Goal: Task Accomplishment & Management: Use online tool/utility

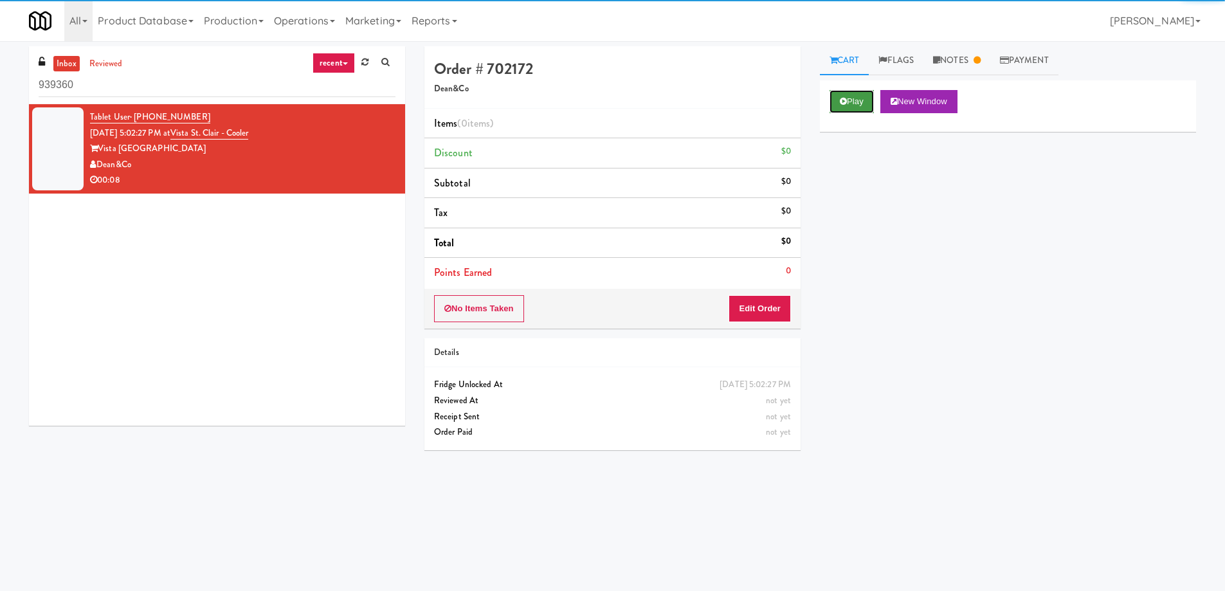
click at [851, 96] on button "Play" at bounding box center [851, 101] width 44 height 23
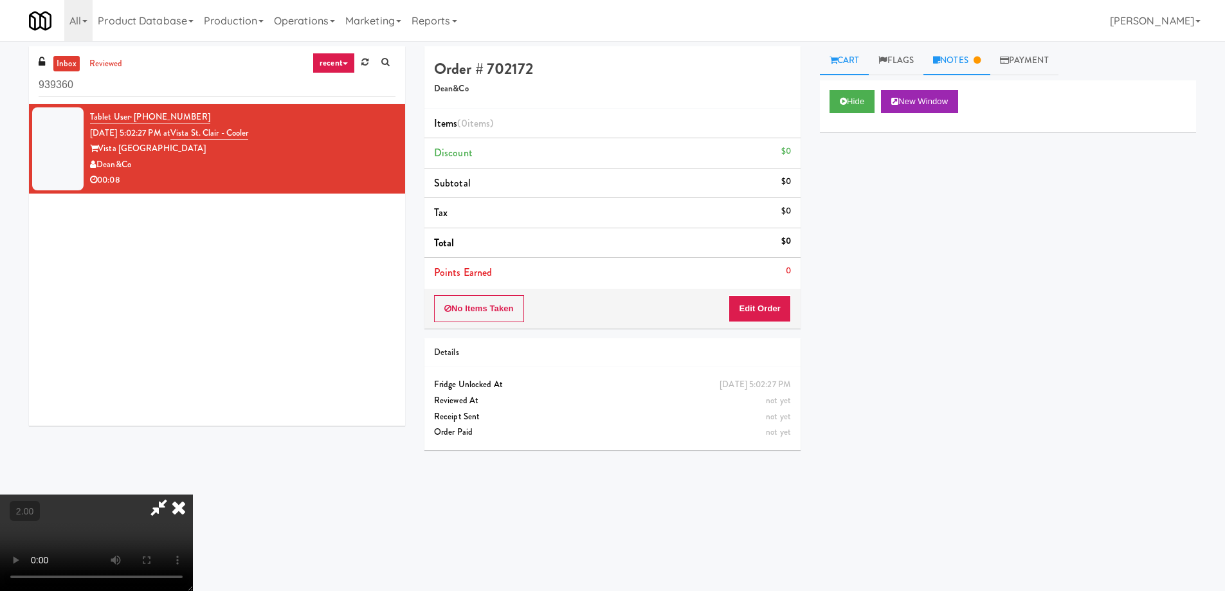
click at [984, 73] on link "Notes" at bounding box center [956, 60] width 67 height 29
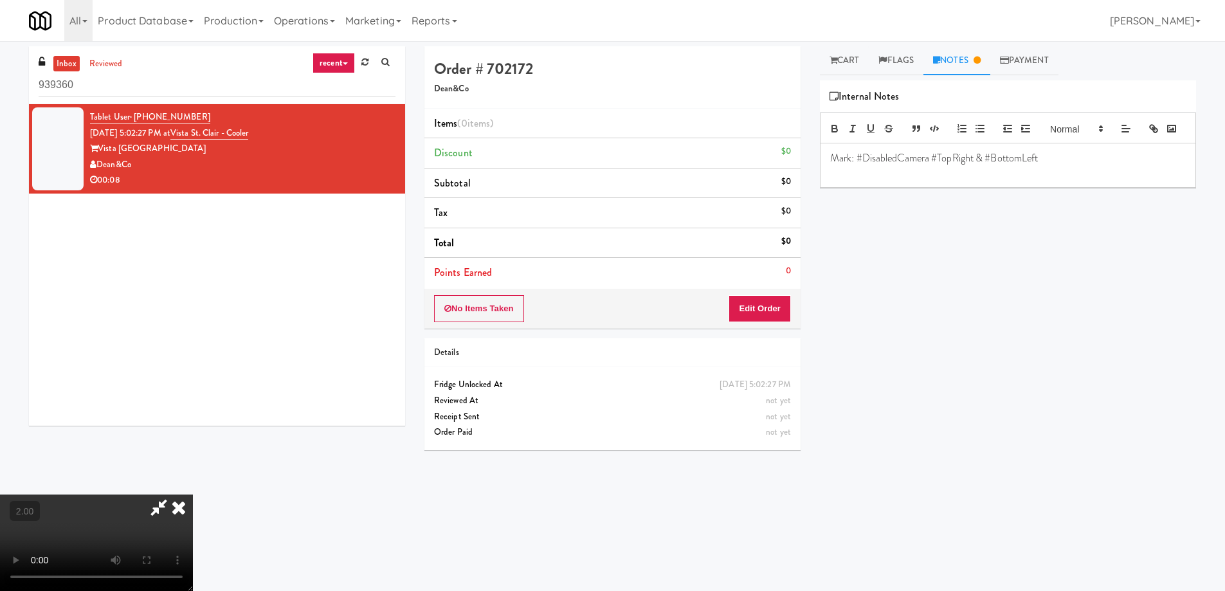
click at [193, 494] on video at bounding box center [96, 542] width 193 height 96
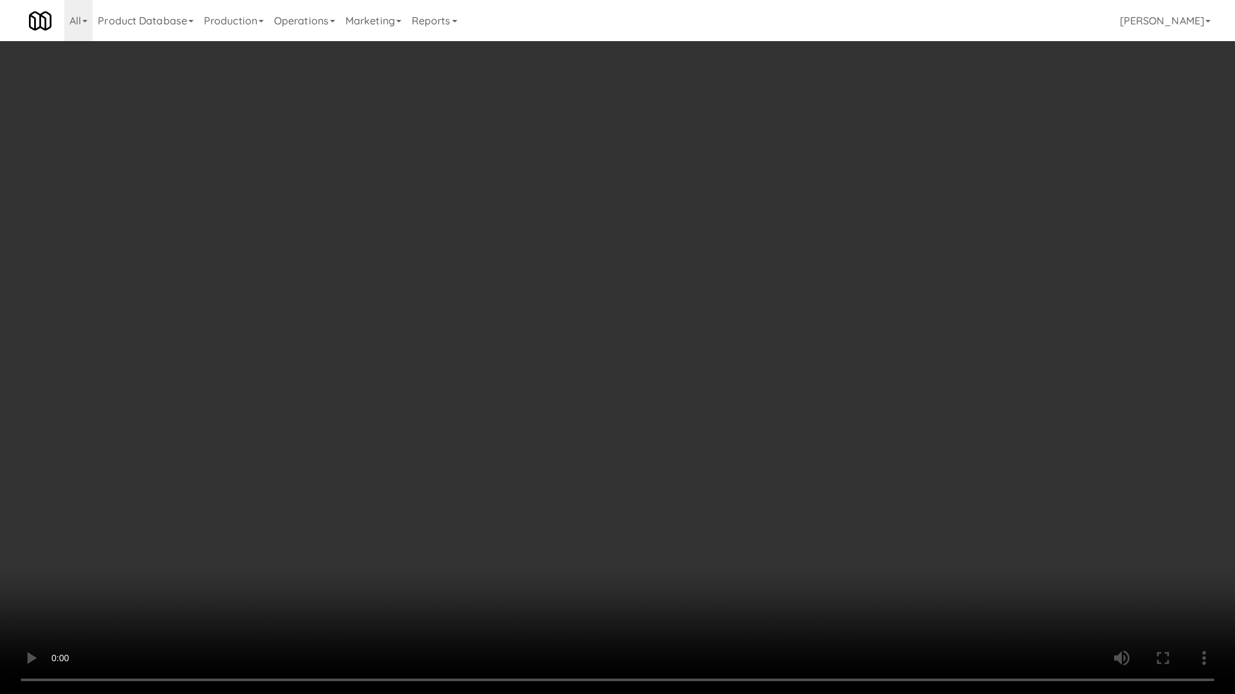
click at [575, 503] on video at bounding box center [617, 347] width 1235 height 694
click at [426, 547] on video at bounding box center [617, 347] width 1235 height 694
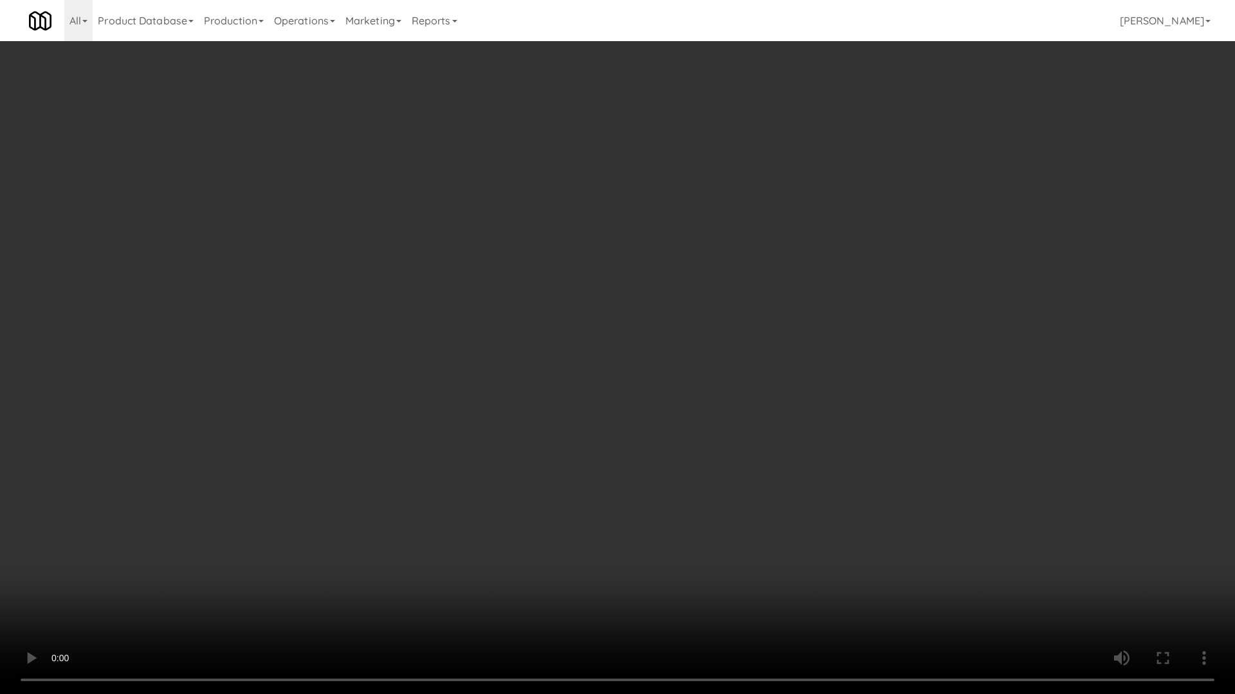
click at [426, 547] on video at bounding box center [617, 347] width 1235 height 694
click at [425, 547] on video at bounding box center [617, 347] width 1235 height 694
click at [424, 545] on video at bounding box center [617, 347] width 1235 height 694
click at [422, 538] on video at bounding box center [617, 347] width 1235 height 694
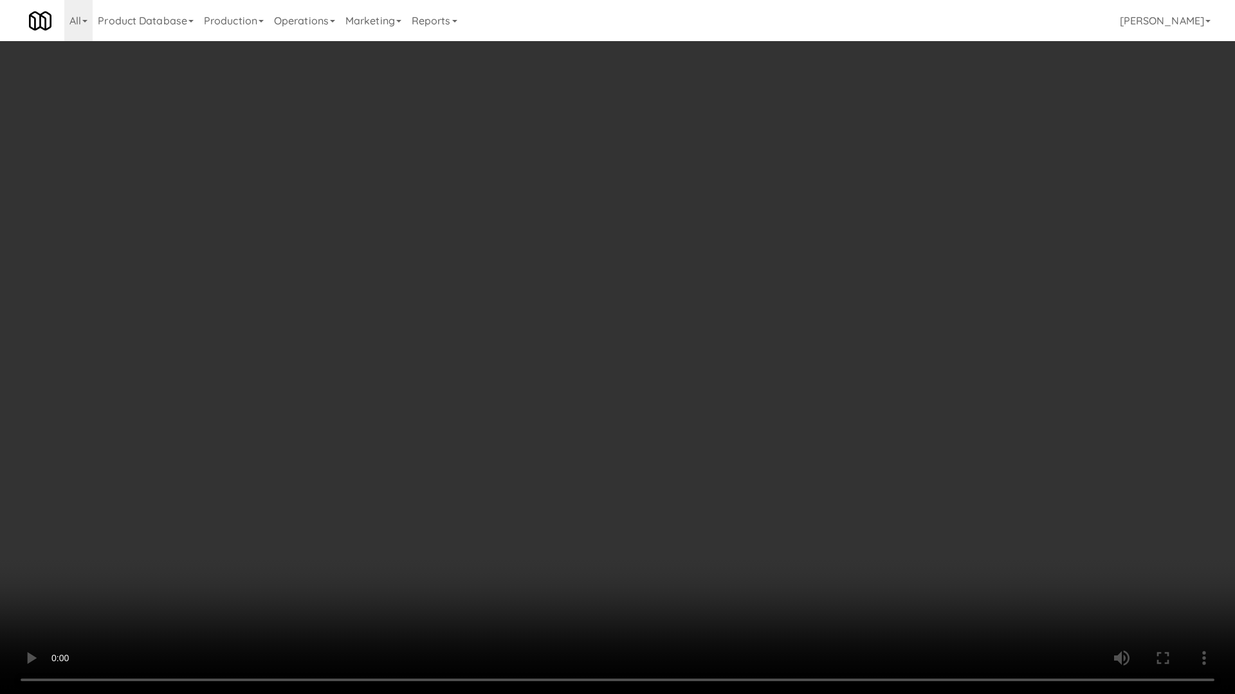
click at [422, 537] on video at bounding box center [617, 347] width 1235 height 694
click at [425, 530] on video at bounding box center [617, 347] width 1235 height 694
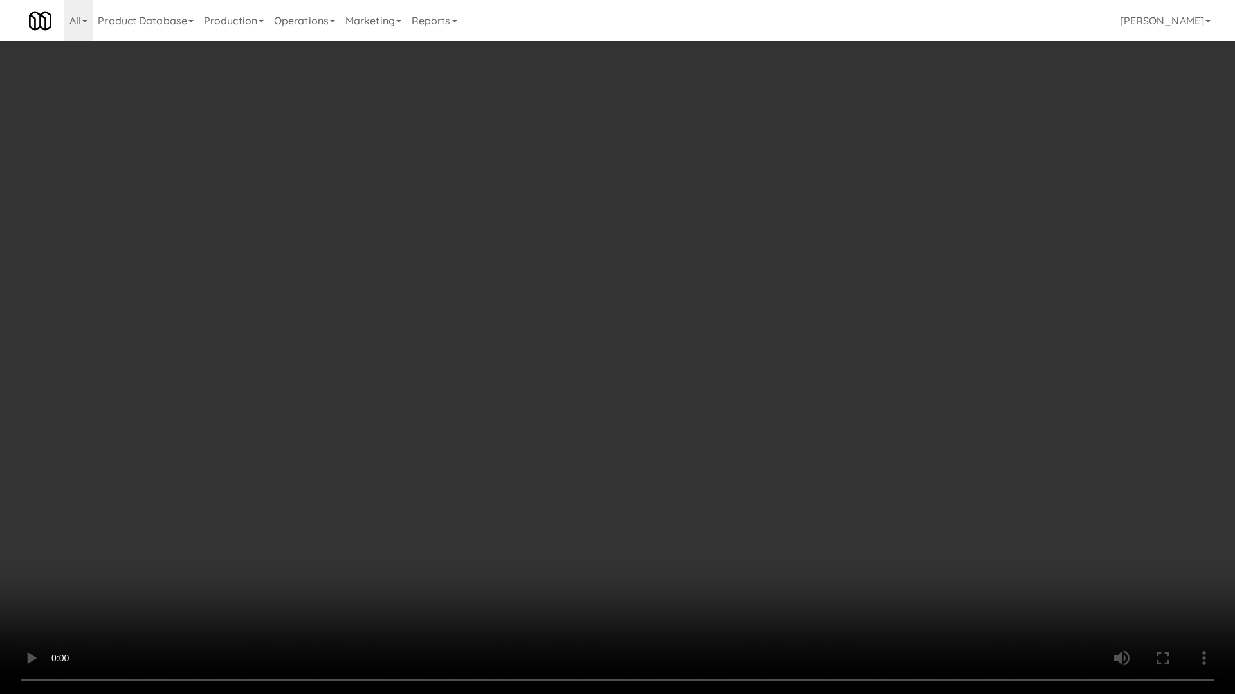
click at [426, 521] on video at bounding box center [617, 347] width 1235 height 694
click at [427, 518] on video at bounding box center [617, 347] width 1235 height 694
click at [608, 529] on video at bounding box center [617, 347] width 1235 height 694
click at [568, 503] on video at bounding box center [617, 347] width 1235 height 694
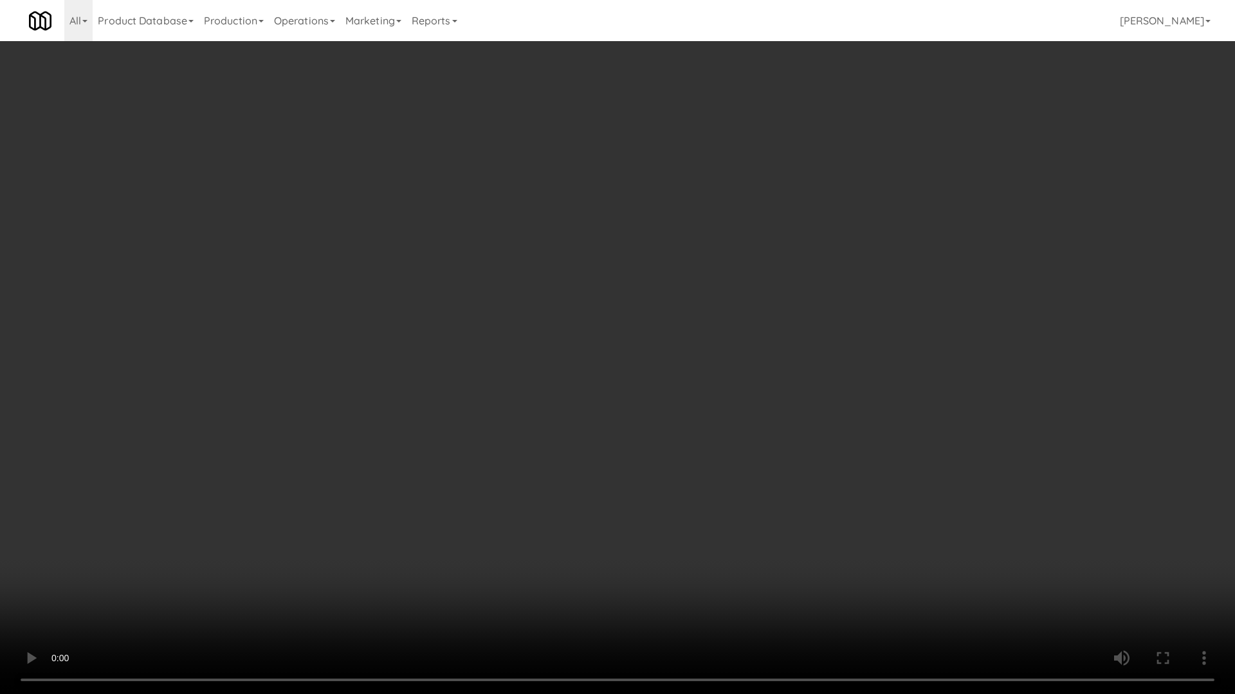
click at [568, 503] on video at bounding box center [617, 347] width 1235 height 694
click at [566, 510] on video at bounding box center [617, 347] width 1235 height 694
click at [565, 517] on video at bounding box center [617, 347] width 1235 height 694
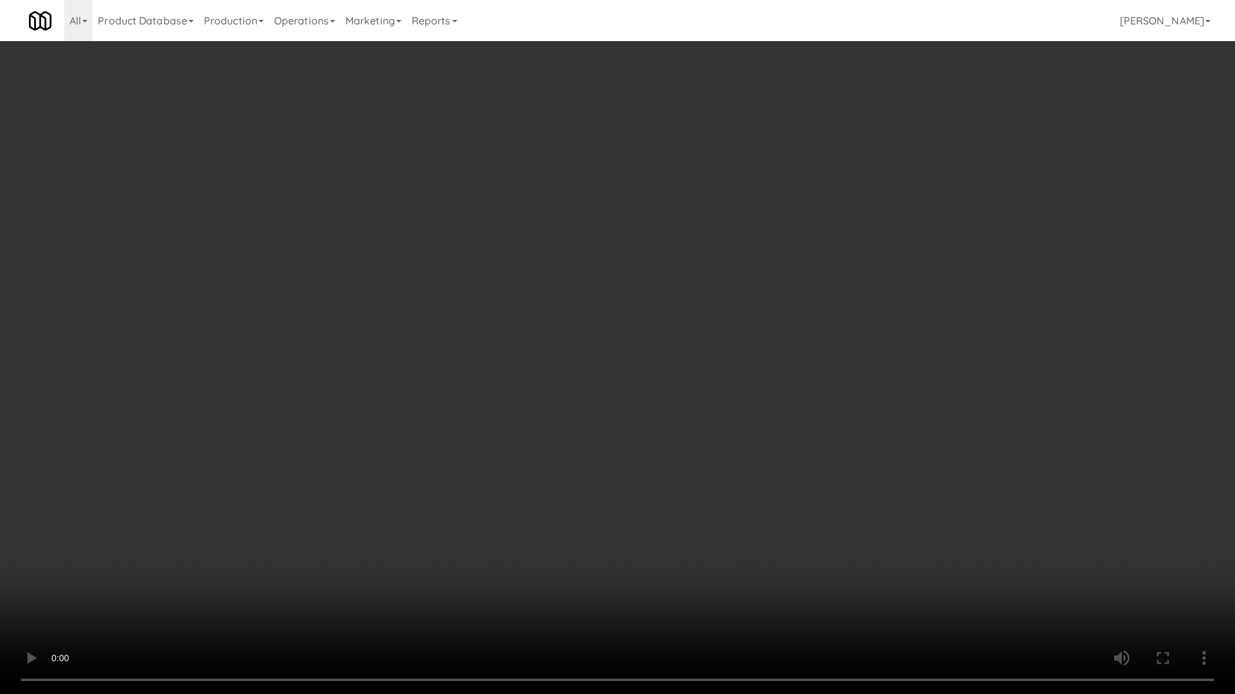
click at [565, 518] on video at bounding box center [617, 347] width 1235 height 694
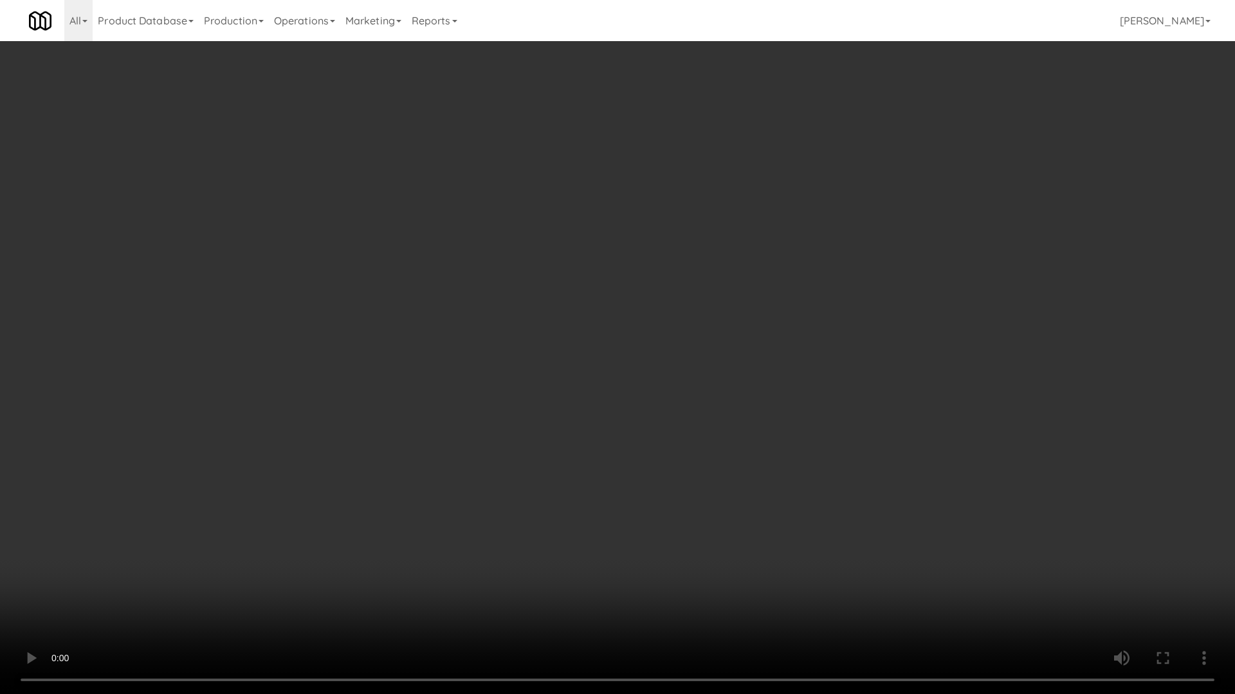
click at [565, 518] on video at bounding box center [617, 347] width 1235 height 694
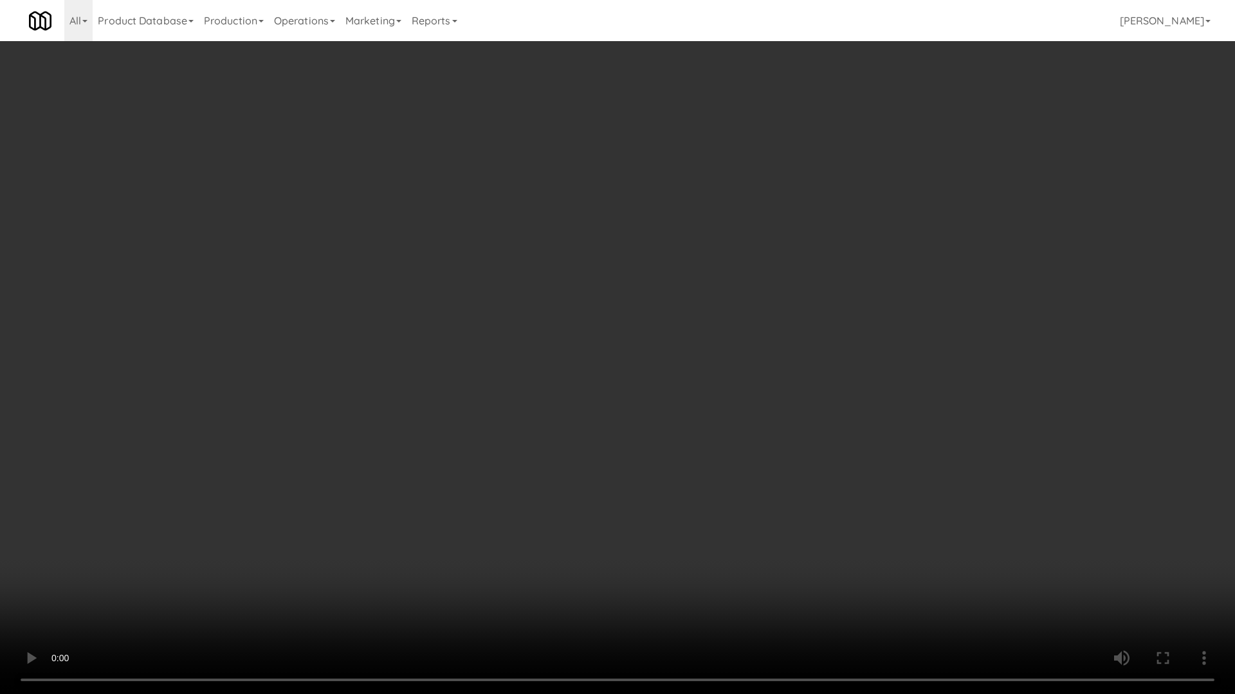
click at [565, 518] on video at bounding box center [617, 347] width 1235 height 694
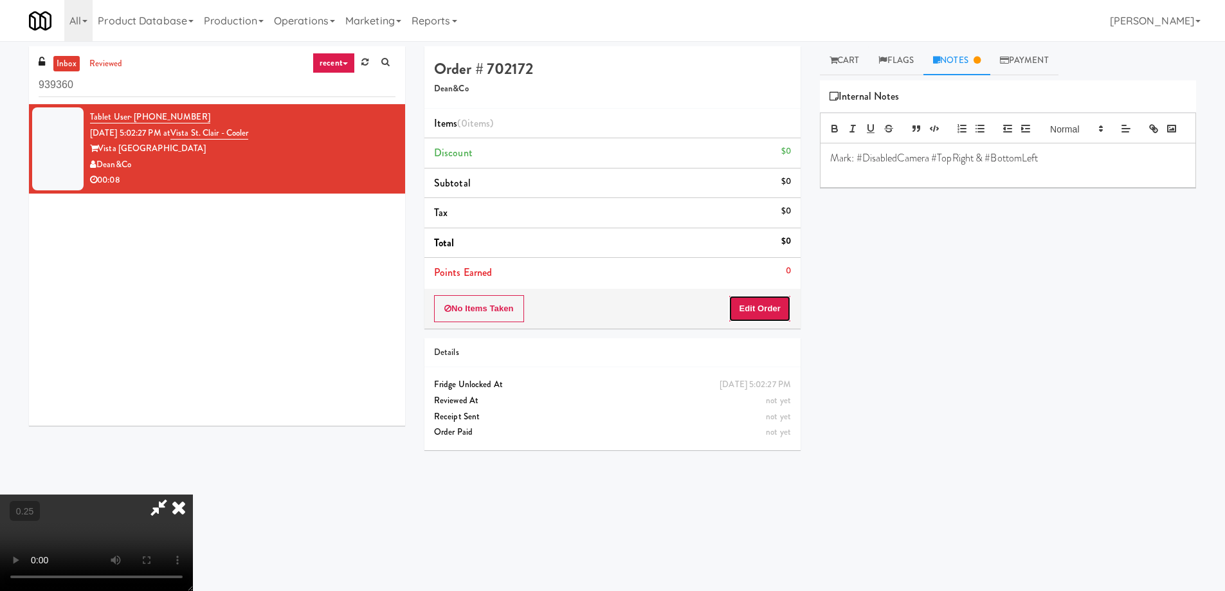
click at [785, 300] on button "Edit Order" at bounding box center [760, 308] width 62 height 27
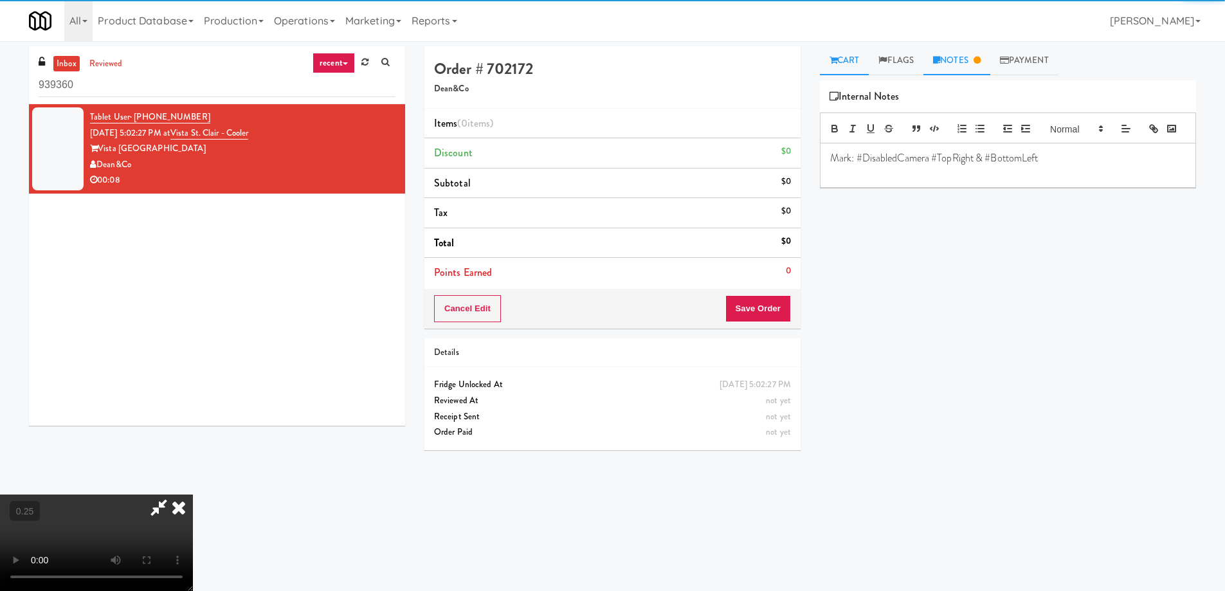
click at [843, 68] on link "Cart" at bounding box center [845, 60] width 50 height 29
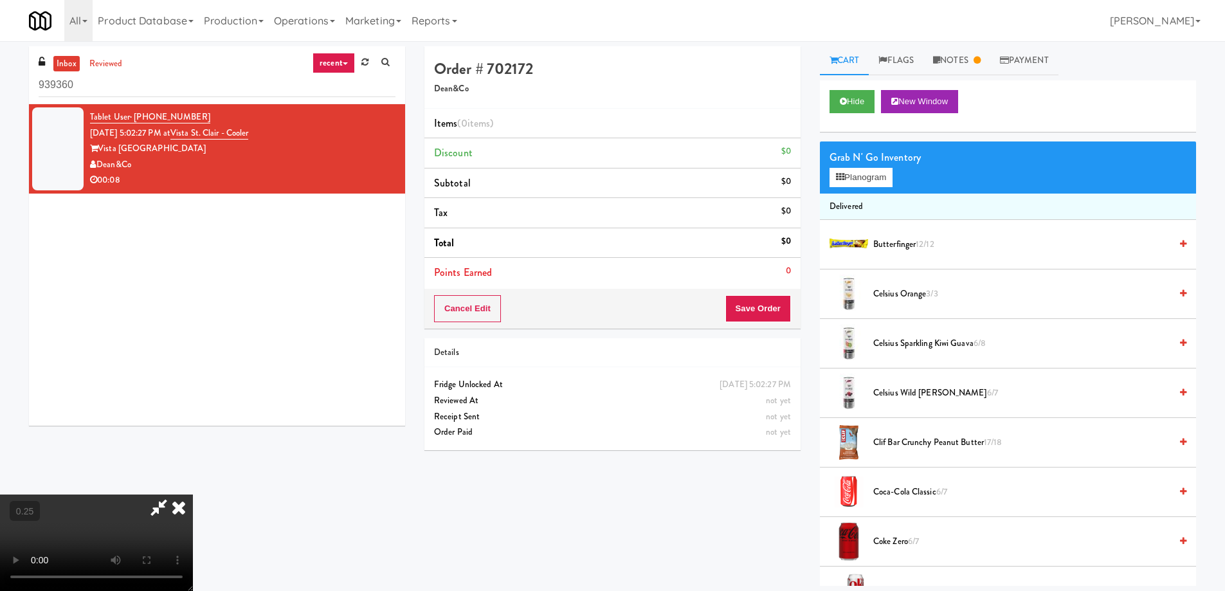
click at [867, 155] on div "Grab N' Go Inventory" at bounding box center [1007, 157] width 357 height 19
click at [867, 174] on button "Planogram" at bounding box center [860, 177] width 63 height 19
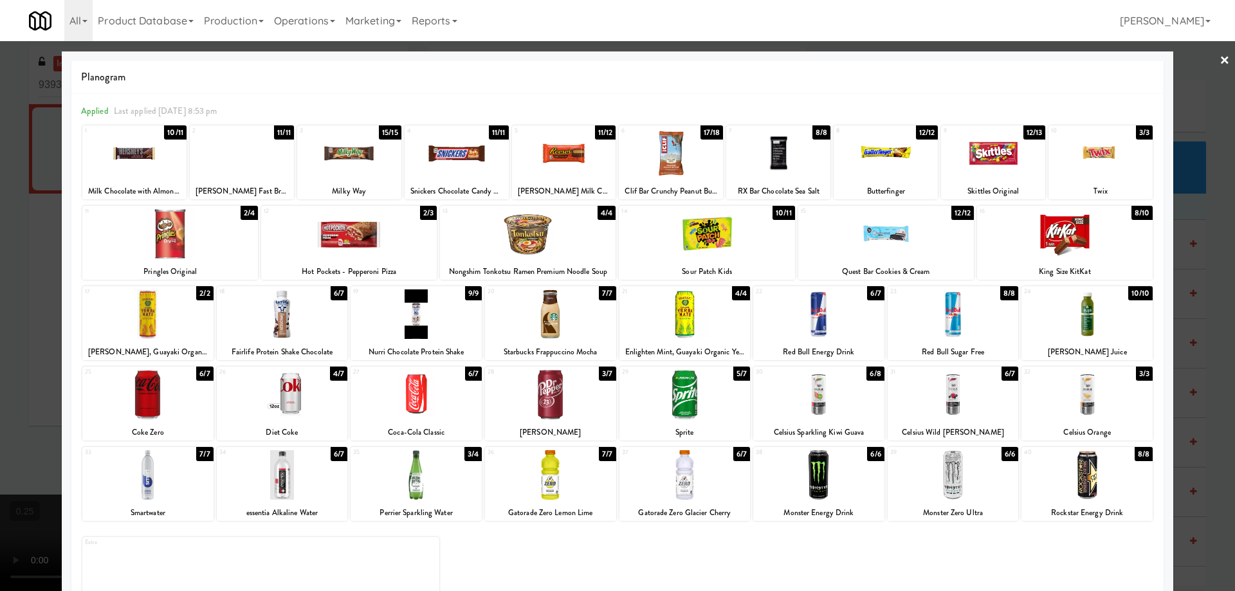
click at [1, 307] on div at bounding box center [617, 295] width 1235 height 591
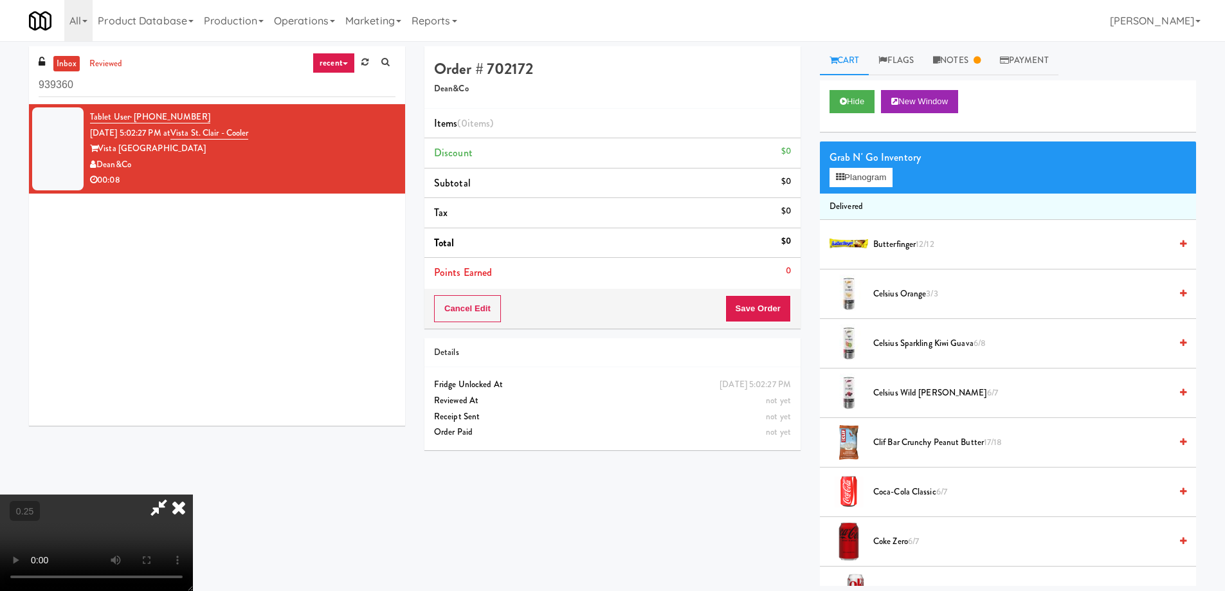
click at [193, 494] on video at bounding box center [96, 542] width 193 height 96
drag, startPoint x: 525, startPoint y: 383, endPoint x: 549, endPoint y: 480, distance: 99.3
click at [193, 494] on video at bounding box center [96, 542] width 193 height 96
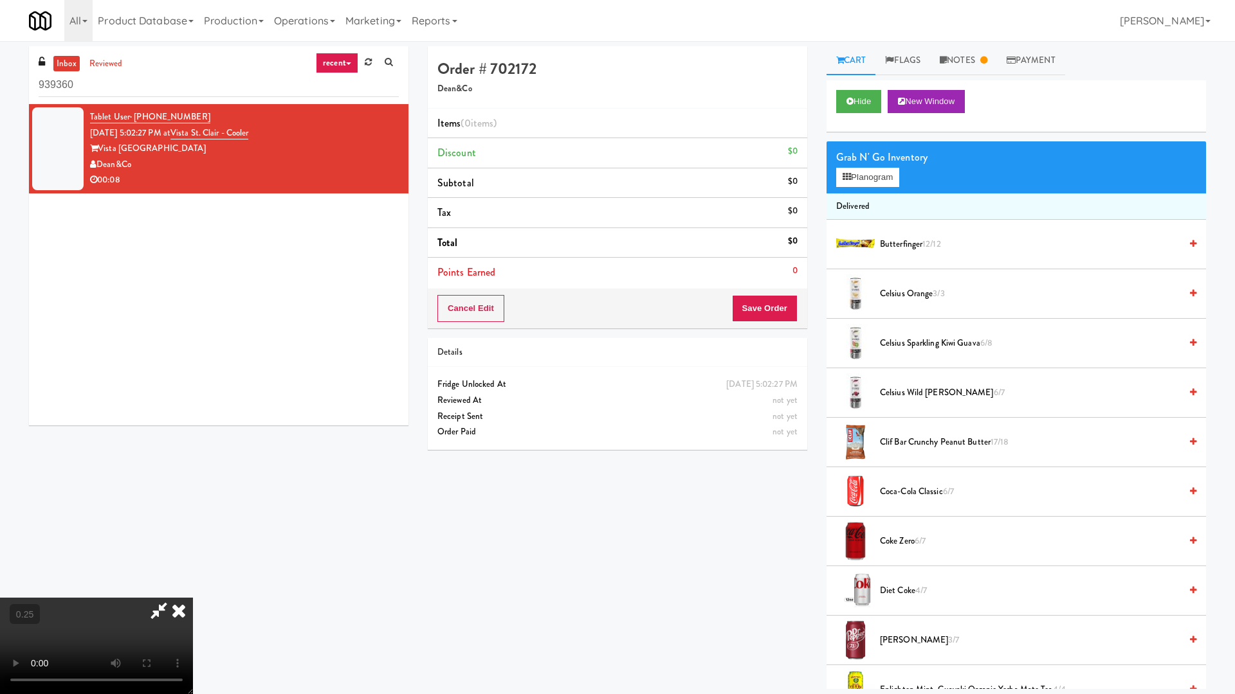
click at [193, 590] on video at bounding box center [96, 646] width 193 height 96
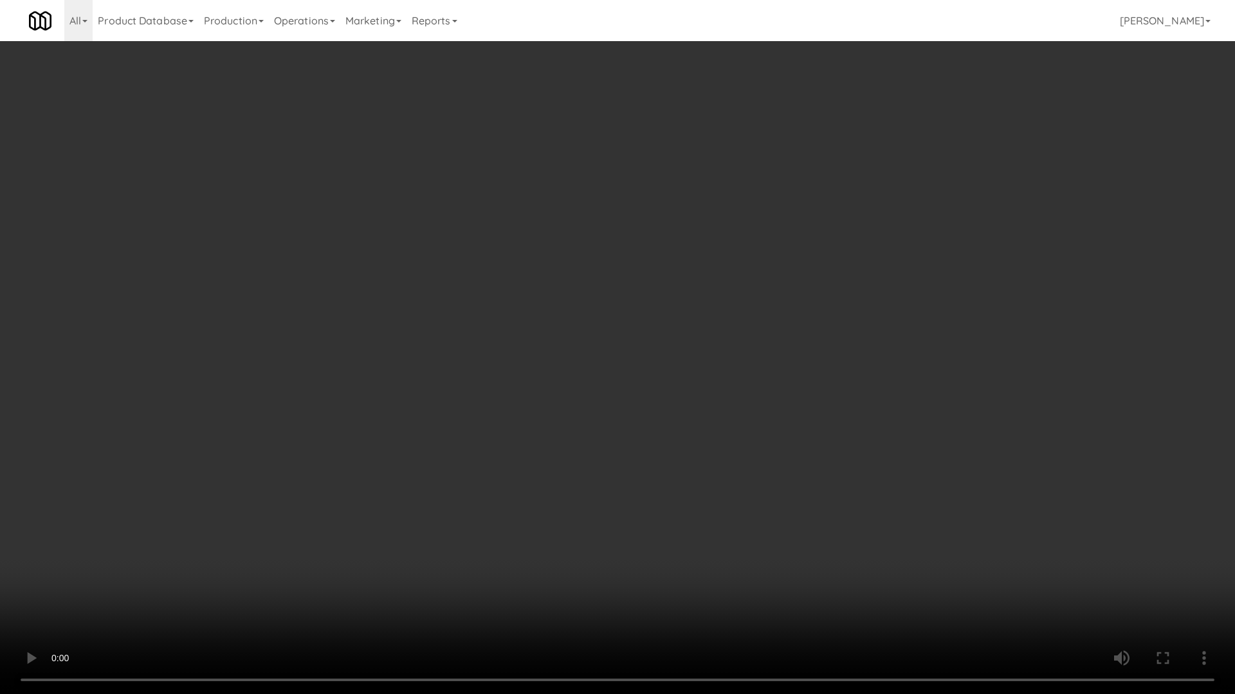
click at [703, 487] on video at bounding box center [617, 347] width 1235 height 694
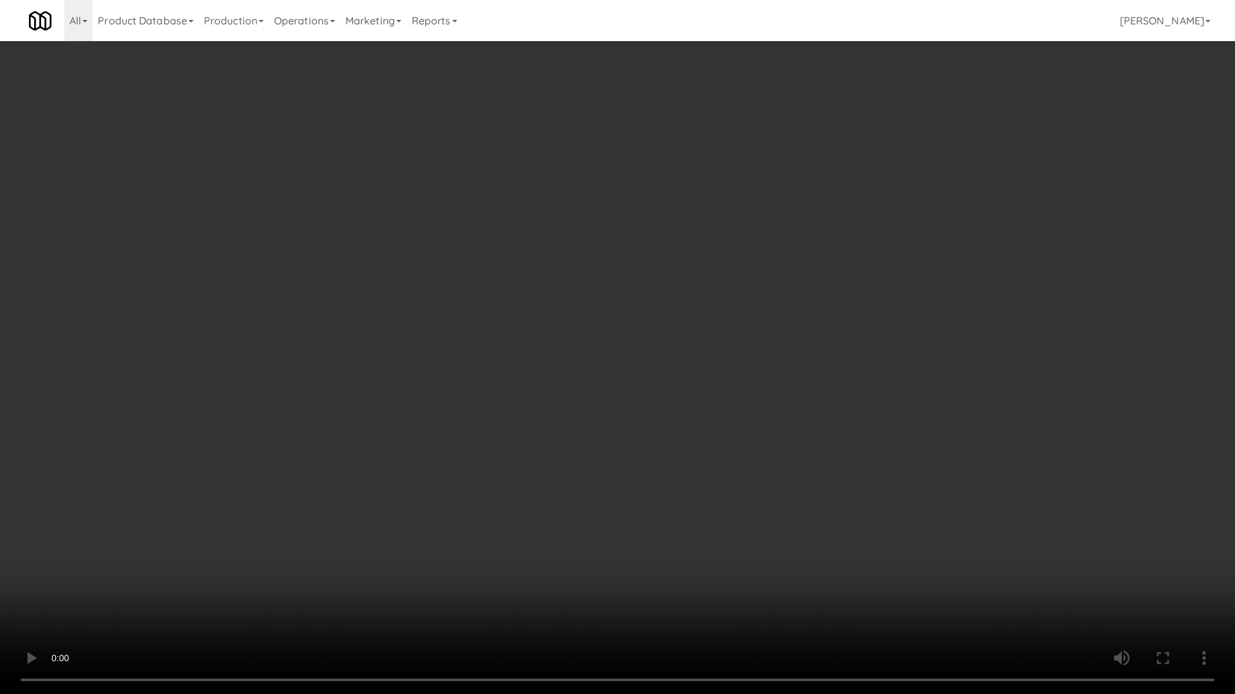
click at [703, 487] on video at bounding box center [617, 347] width 1235 height 694
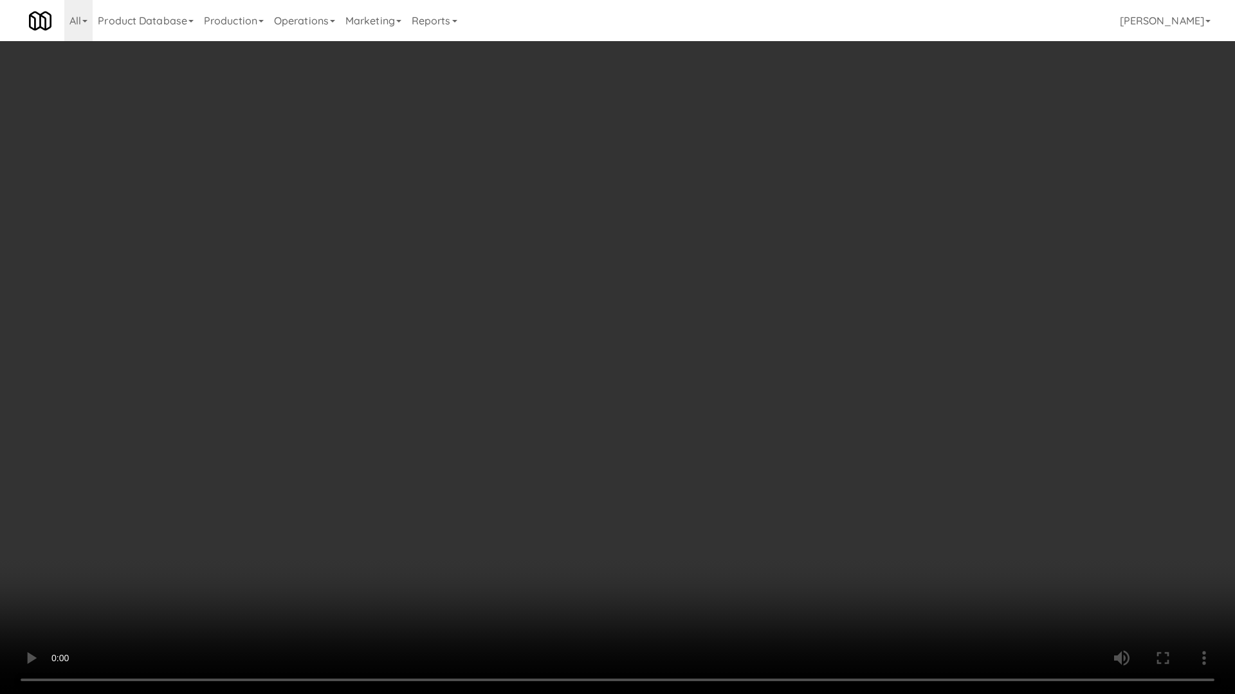
click at [703, 487] on video at bounding box center [617, 347] width 1235 height 694
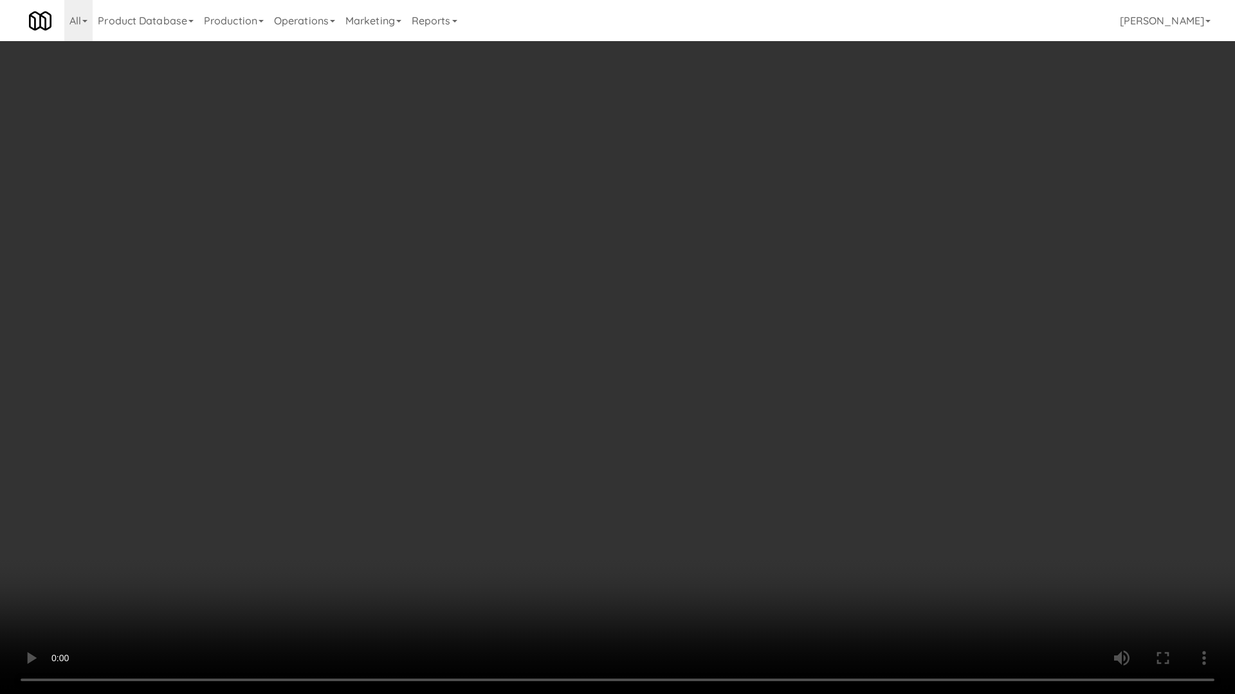
click at [703, 487] on video at bounding box center [617, 347] width 1235 height 694
click at [709, 484] on video at bounding box center [617, 347] width 1235 height 694
click at [714, 480] on video at bounding box center [617, 347] width 1235 height 694
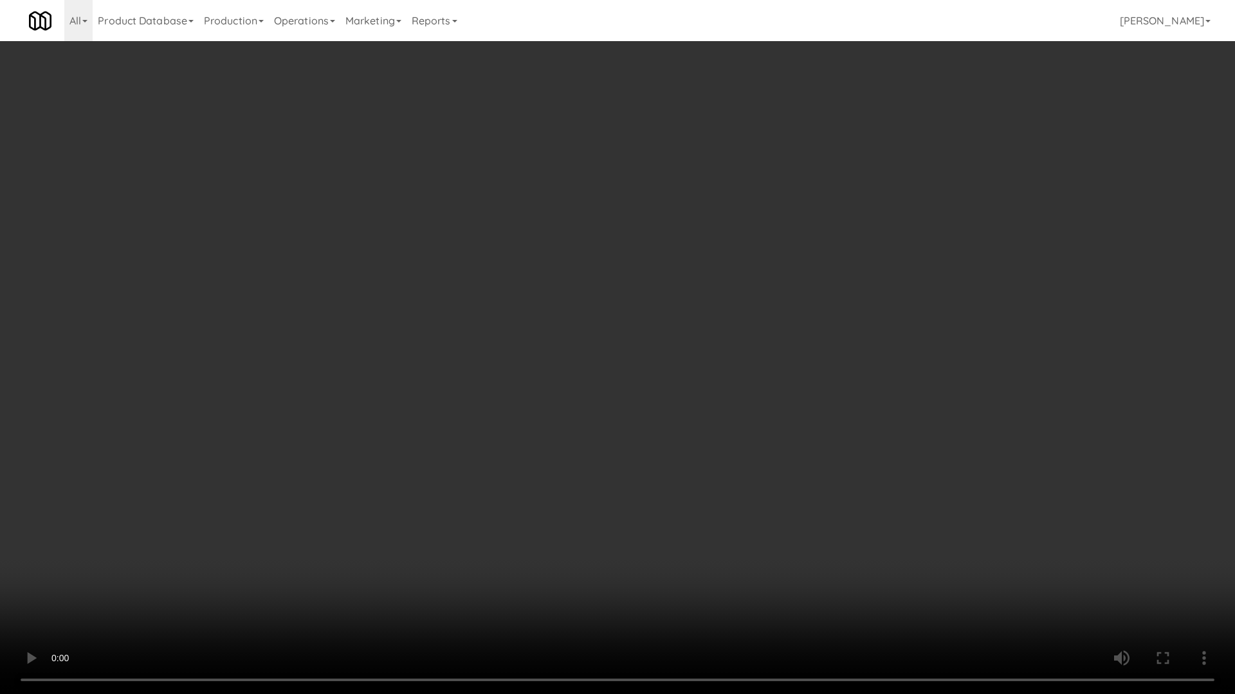
click at [715, 480] on video at bounding box center [617, 347] width 1235 height 694
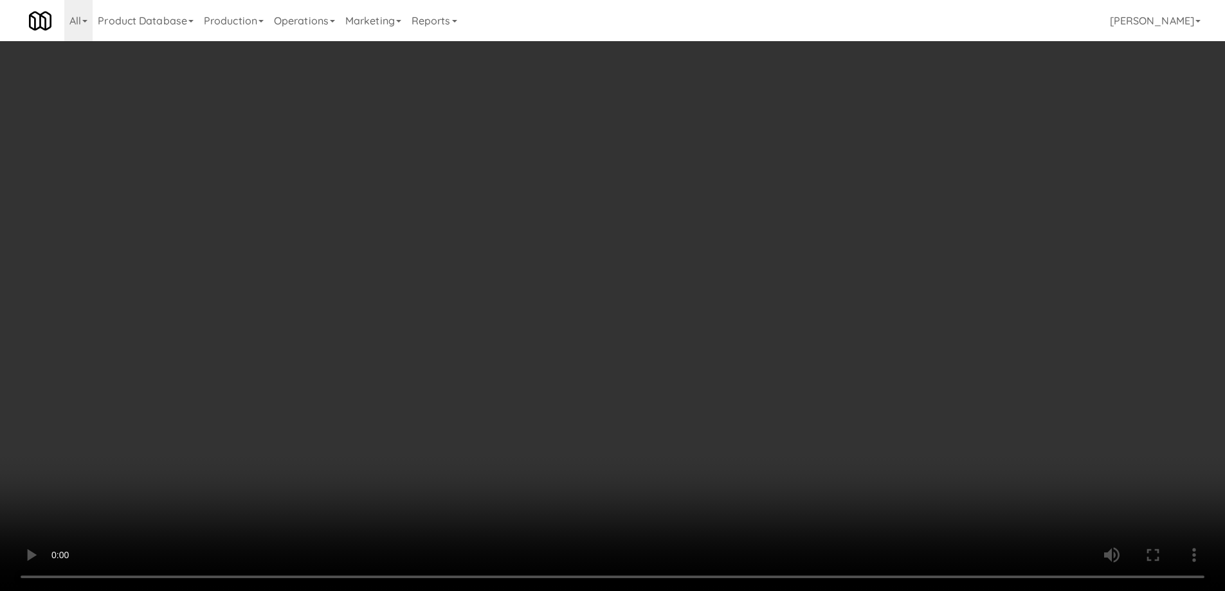
click at [599, 408] on video at bounding box center [612, 295] width 1225 height 591
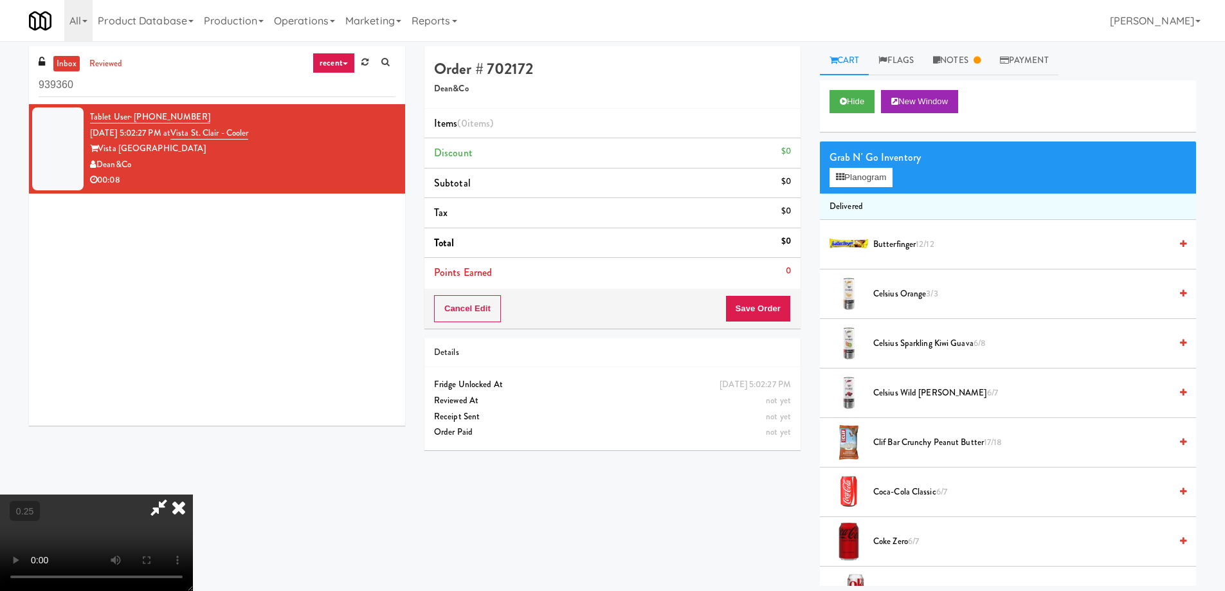
click at [193, 494] on video at bounding box center [96, 542] width 193 height 96
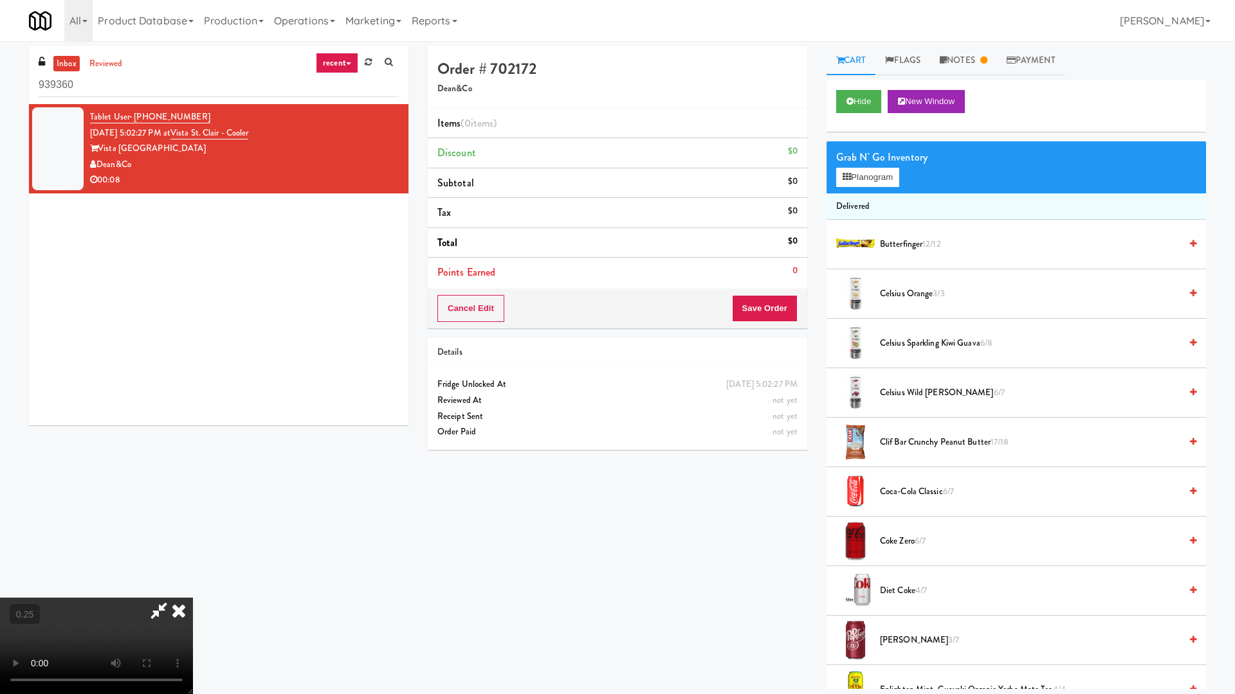
click at [193, 590] on video at bounding box center [96, 646] width 193 height 96
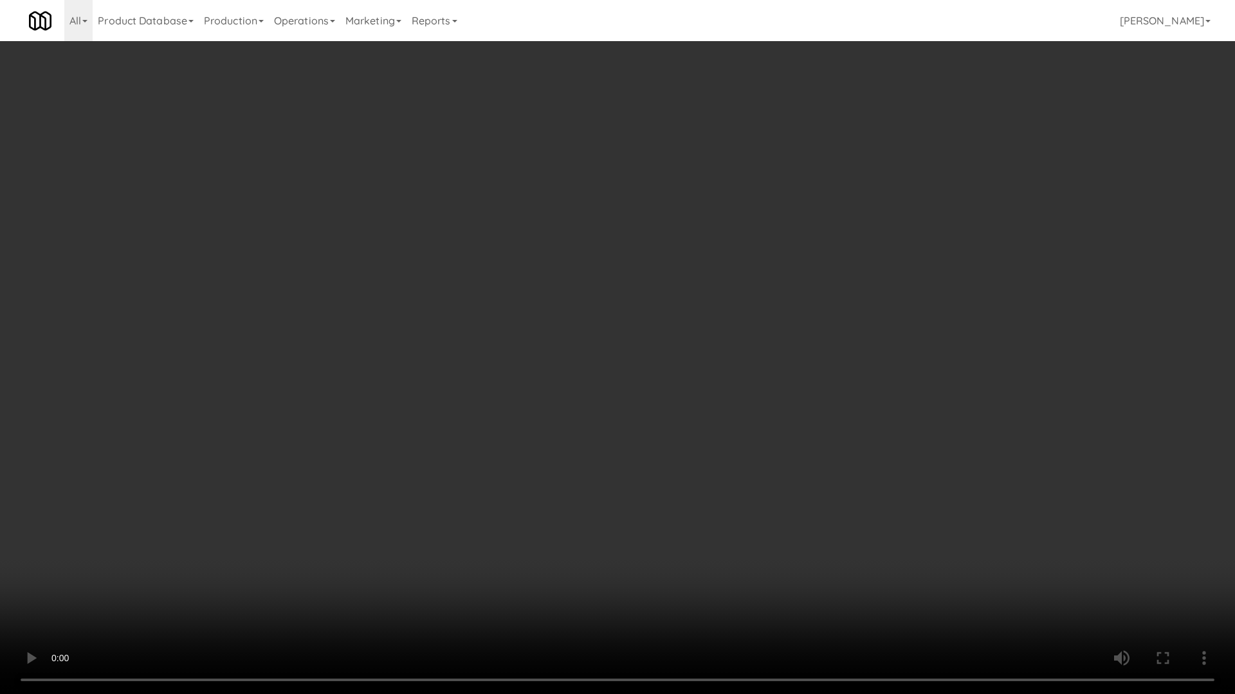
click at [788, 466] on video at bounding box center [617, 347] width 1235 height 694
click at [671, 386] on video at bounding box center [617, 347] width 1235 height 694
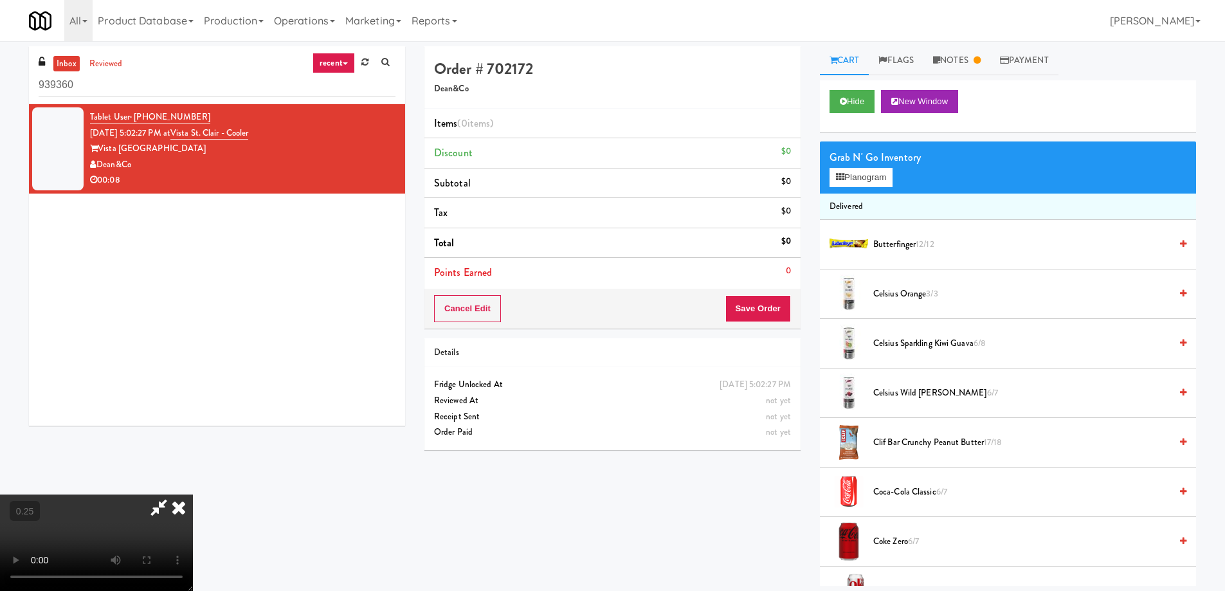
click at [193, 494] on video at bounding box center [96, 542] width 193 height 96
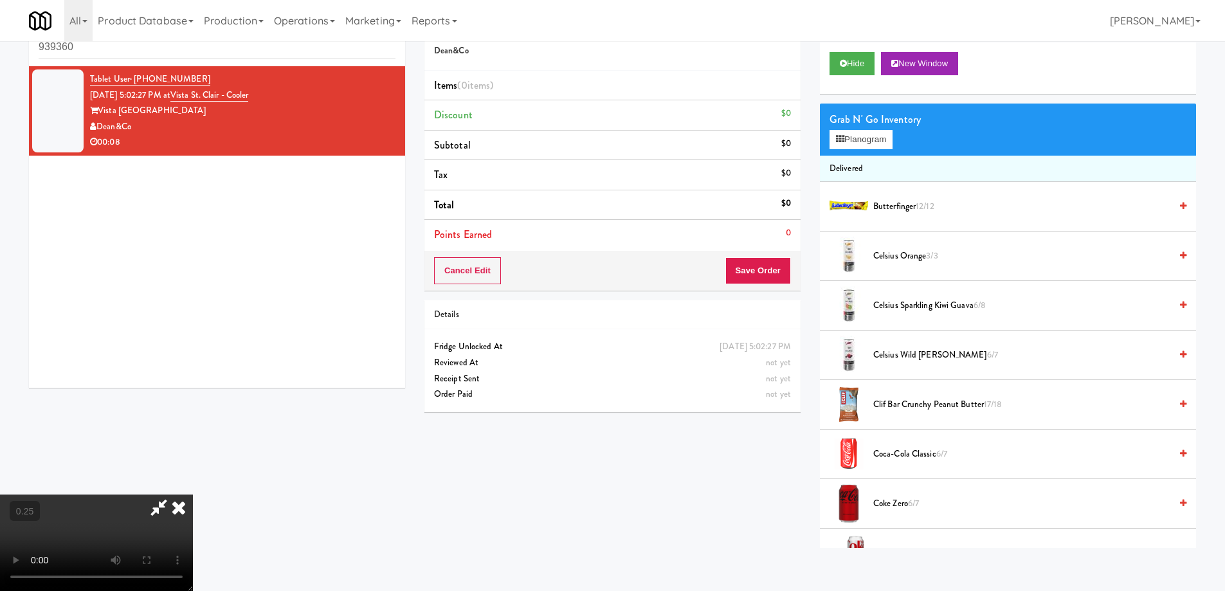
scroll to position [41, 0]
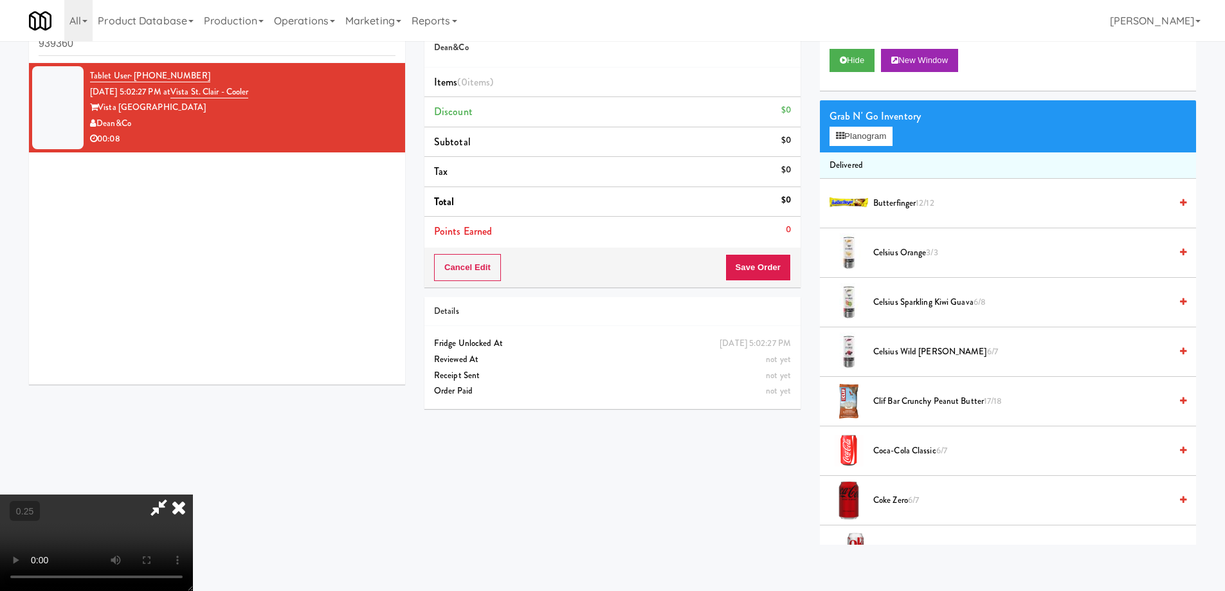
click at [193, 494] on video at bounding box center [96, 542] width 193 height 96
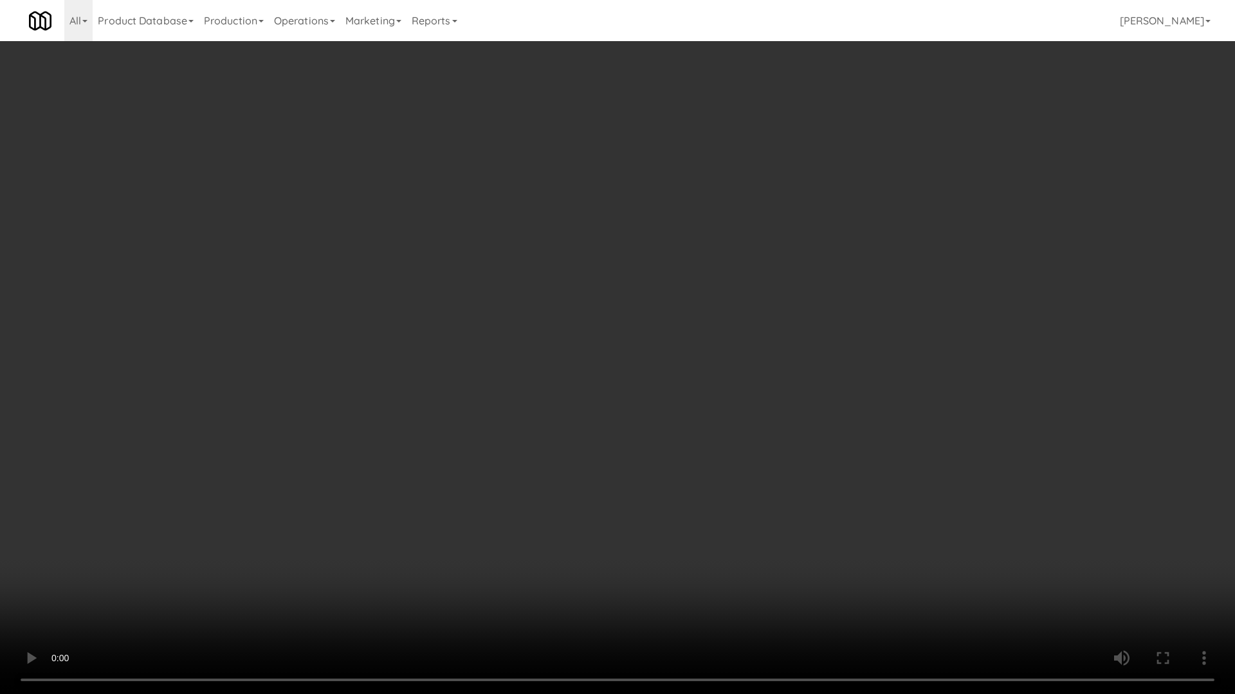
click at [479, 584] on video at bounding box center [617, 347] width 1235 height 694
click at [338, 497] on video at bounding box center [617, 347] width 1235 height 694
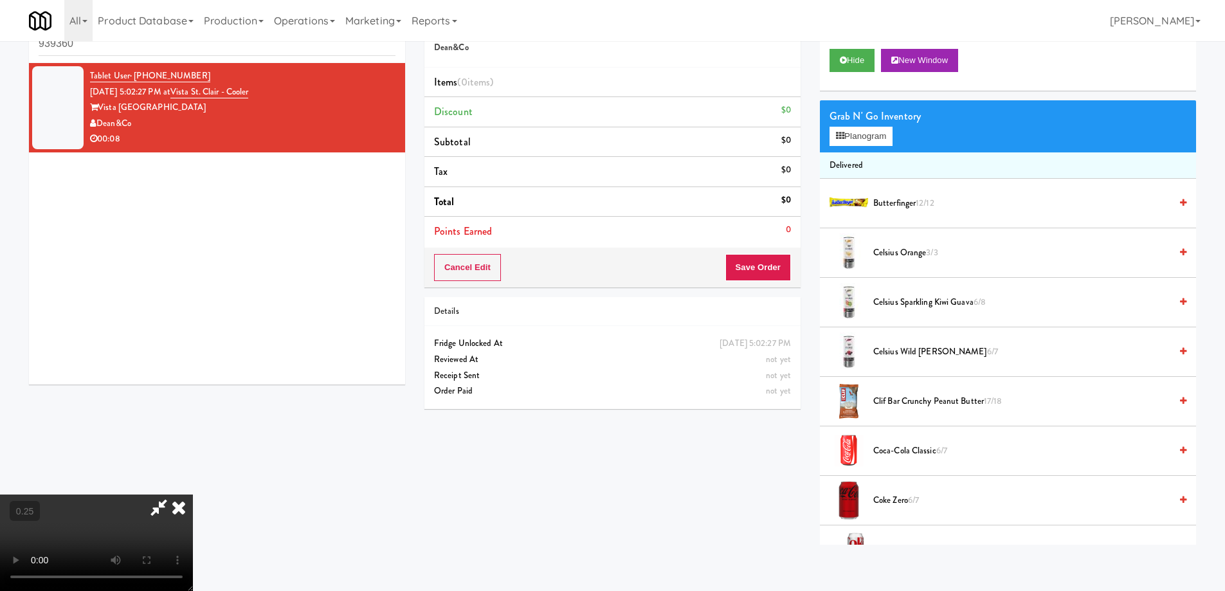
click at [174, 494] on icon at bounding box center [159, 507] width 30 height 26
click at [193, 494] on icon at bounding box center [179, 507] width 28 height 26
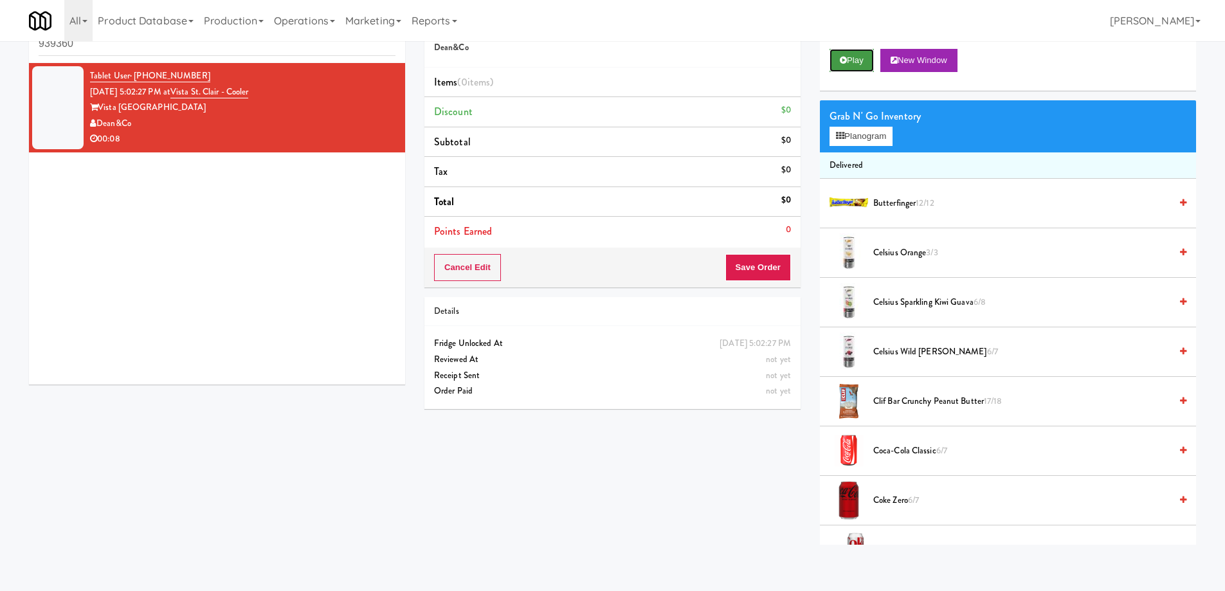
click at [859, 49] on button "Play" at bounding box center [851, 60] width 44 height 23
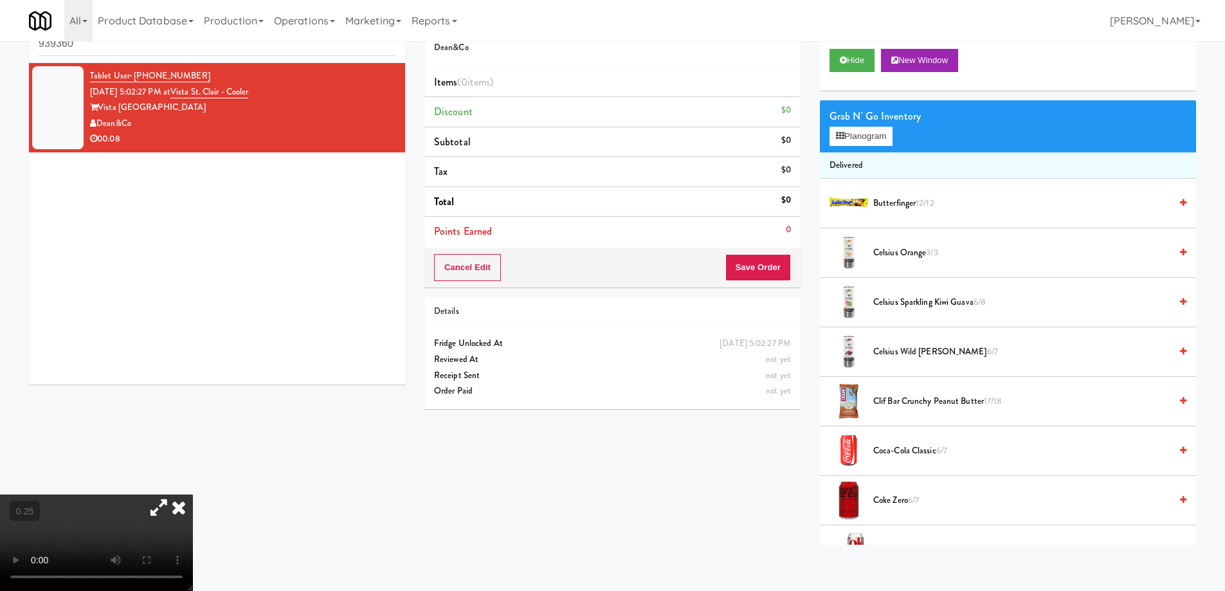
click at [193, 511] on video at bounding box center [96, 542] width 193 height 96
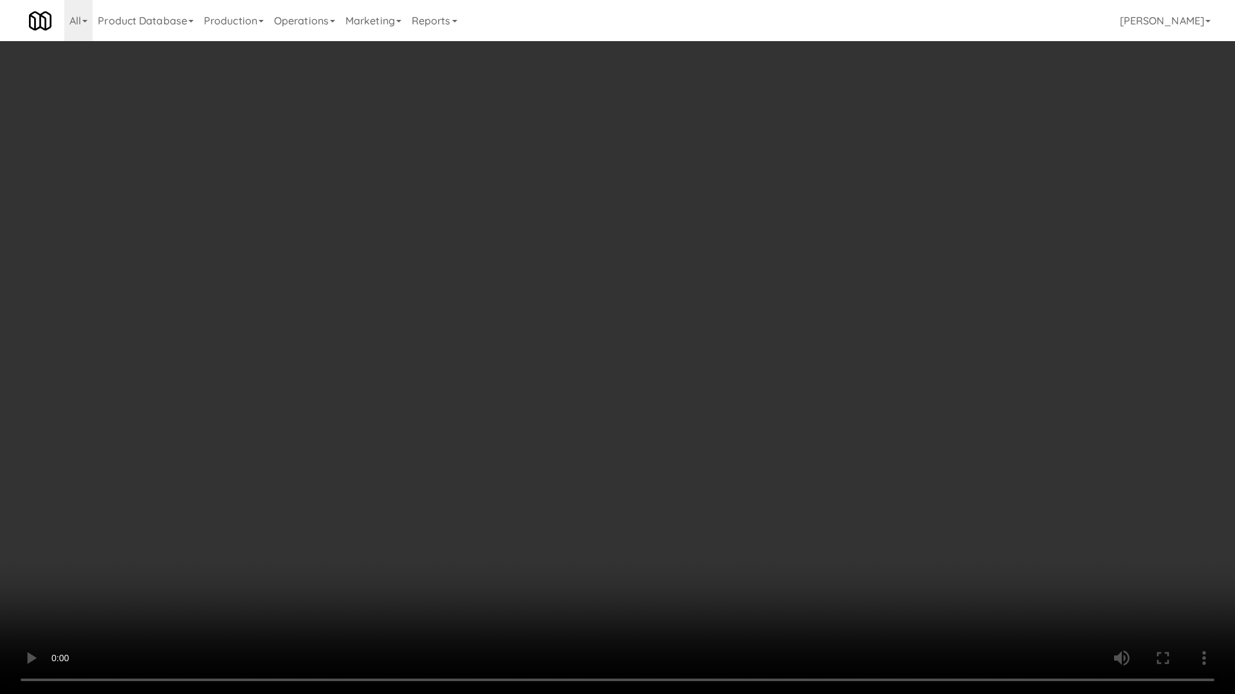
click at [666, 557] on video at bounding box center [617, 347] width 1235 height 694
click at [382, 517] on video at bounding box center [617, 347] width 1235 height 694
click at [599, 565] on video at bounding box center [617, 347] width 1235 height 694
click at [641, 590] on video at bounding box center [617, 347] width 1235 height 694
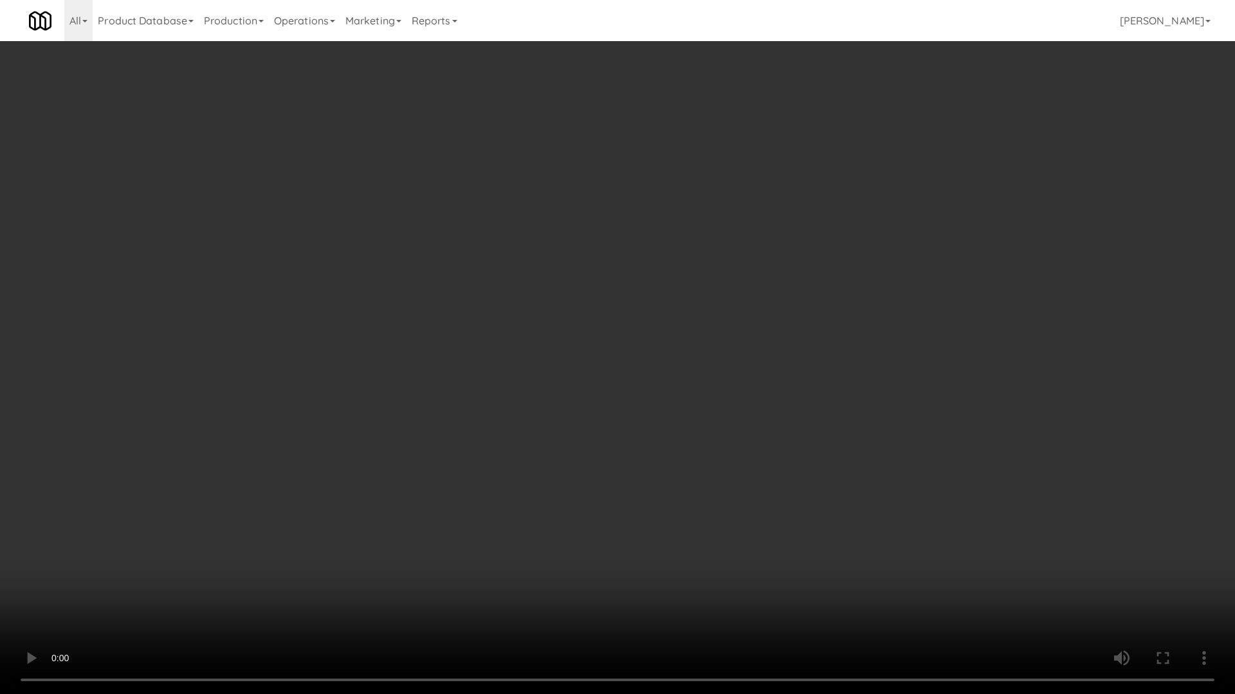
click at [641, 590] on video at bounding box center [617, 347] width 1235 height 694
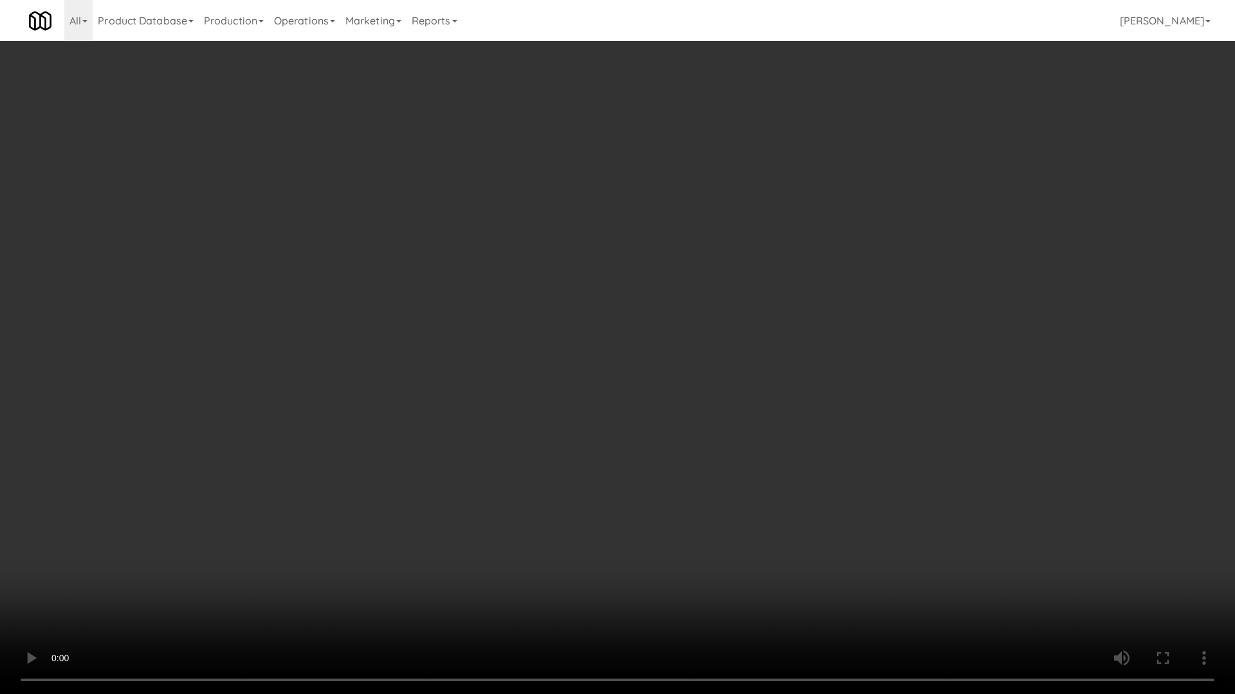
click at [641, 590] on video at bounding box center [617, 347] width 1235 height 694
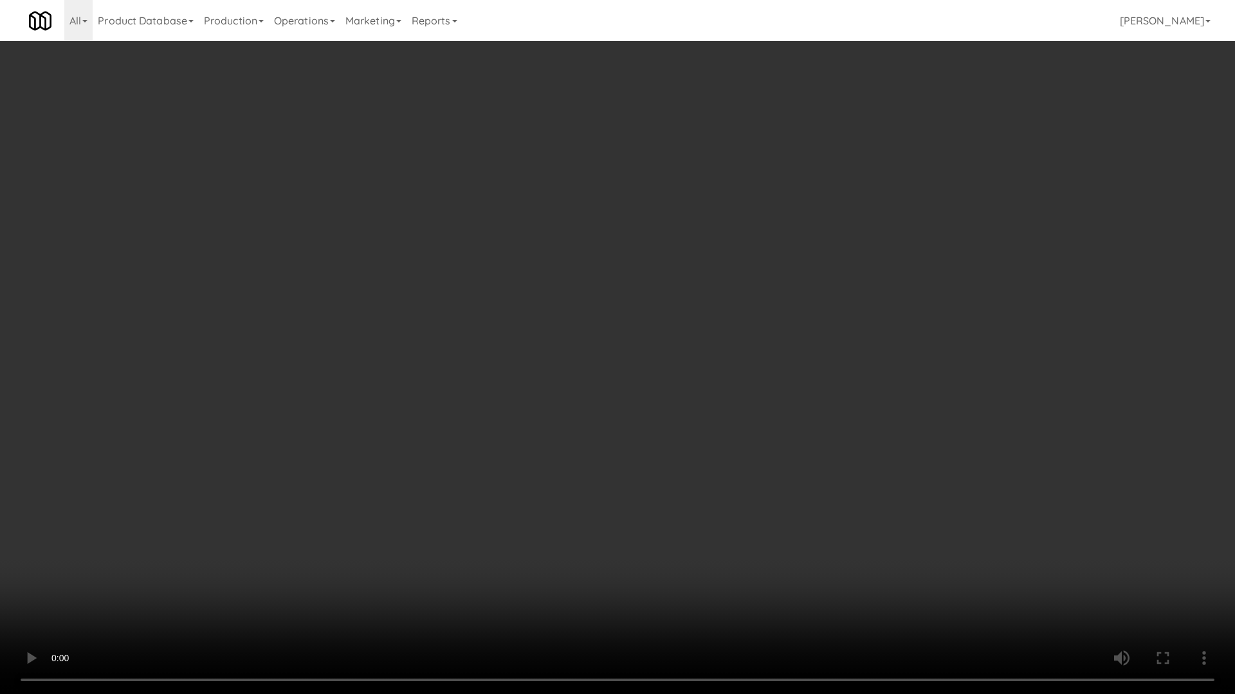
click at [641, 590] on video at bounding box center [617, 347] width 1235 height 694
click at [641, 588] on video at bounding box center [617, 347] width 1235 height 694
click at [642, 588] on video at bounding box center [617, 347] width 1235 height 694
click at [551, 570] on video at bounding box center [617, 347] width 1235 height 694
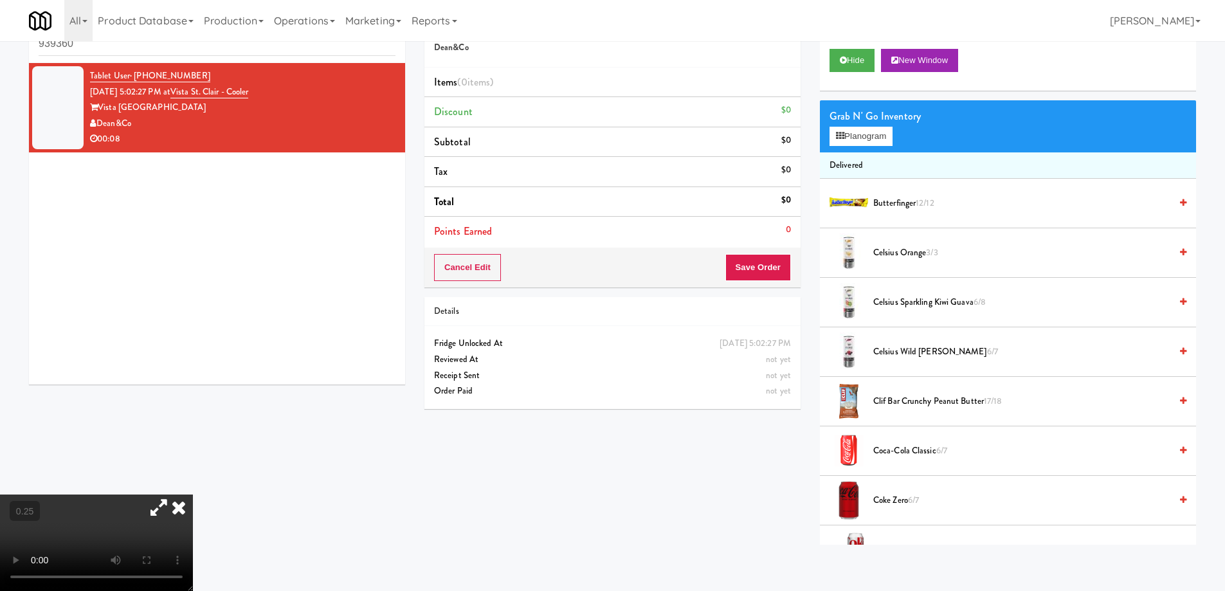
click at [174, 494] on icon at bounding box center [159, 507] width 30 height 26
